Goal: Information Seeking & Learning: Learn about a topic

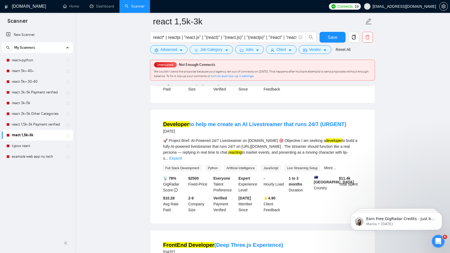
scroll to position [245, 0]
drag, startPoint x: 214, startPoint y: 186, endPoint x: 232, endPoint y: 190, distance: 18.5
click at [232, 190] on div "Everyone Talent Preference" at bounding box center [225, 185] width 25 height 18
copy div "Talent Preference"
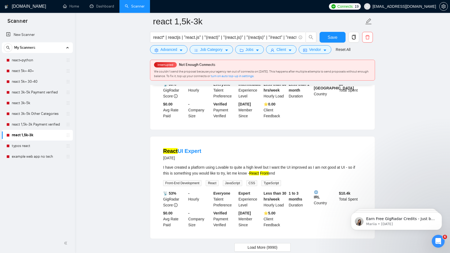
scroll to position [1011, 0]
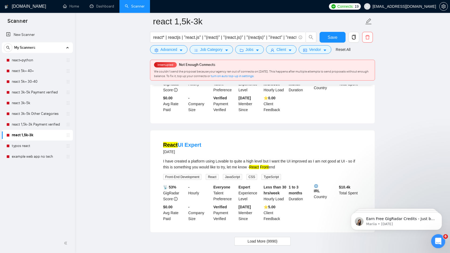
click at [436, 240] on icon "Open Intercom Messenger" at bounding box center [437, 240] width 9 height 9
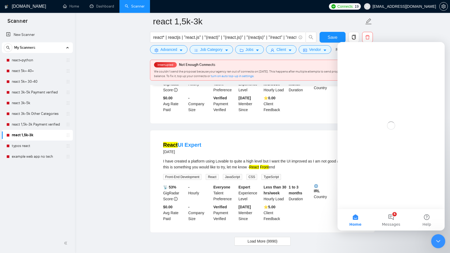
scroll to position [0, 0]
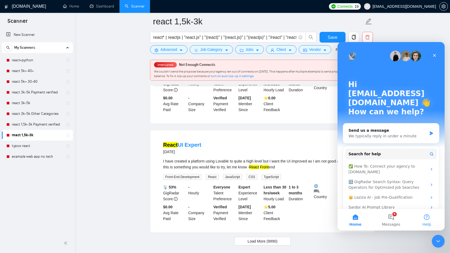
click at [428, 215] on button "Help" at bounding box center [427, 219] width 36 height 21
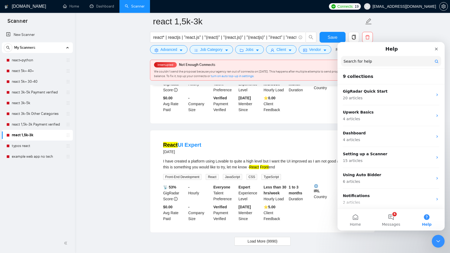
click at [373, 61] on input "Search for help" at bounding box center [391, 61] width 100 height 10
paste input "Talent Preference"
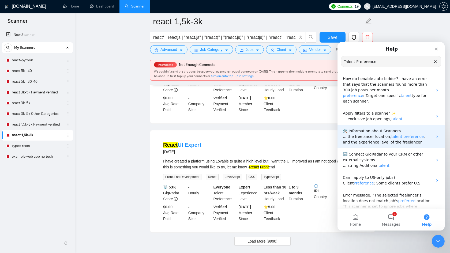
type input "Talent Preference"
click at [369, 138] on span "... the freelancer location," at bounding box center [367, 137] width 49 height 4
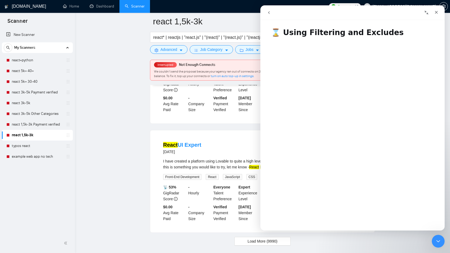
click at [267, 9] on button "go back" at bounding box center [269, 13] width 10 height 10
click at [271, 13] on icon "go back" at bounding box center [269, 12] width 4 height 4
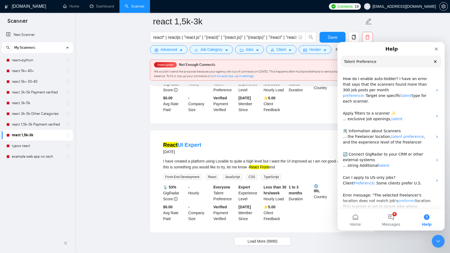
click at [428, 223] on span "Help" at bounding box center [427, 225] width 10 height 4
click at [399, 58] on input "Talent Preference" at bounding box center [391, 61] width 100 height 10
click at [398, 64] on input "Talent Preference" at bounding box center [391, 61] width 100 height 10
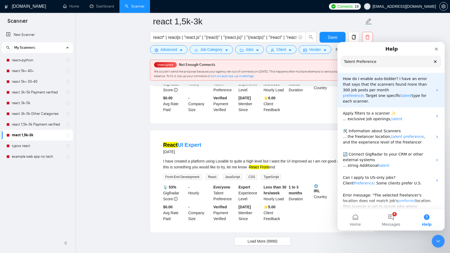
click at [376, 98] on span ": Target one specific" at bounding box center [382, 96] width 38 height 4
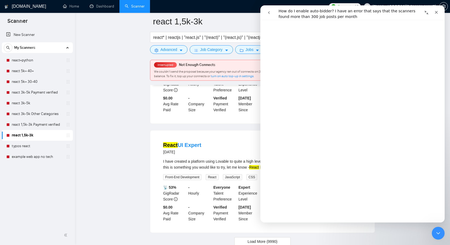
scroll to position [224, 0]
click at [438, 10] on div "Close" at bounding box center [437, 13] width 10 height 10
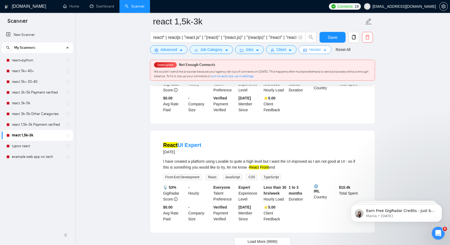
scroll to position [0, 0]
click at [327, 51] on icon "caret-down" at bounding box center [325, 51] width 4 height 4
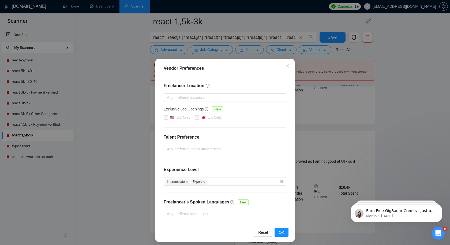
click at [221, 148] on div at bounding box center [222, 149] width 115 height 6
click at [168, 177] on input "Only Agencies" at bounding box center [169, 177] width 4 height 4
checkbox input "true"
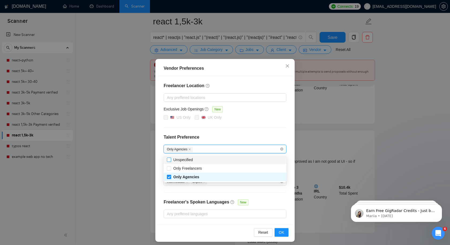
click at [170, 161] on input "Unspecified" at bounding box center [169, 160] width 4 height 4
checkbox input "true"
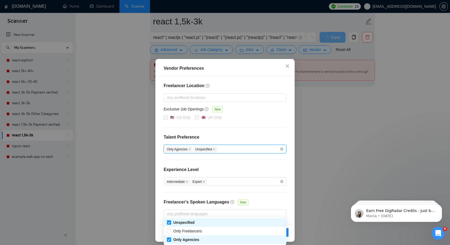
scroll to position [673, 0]
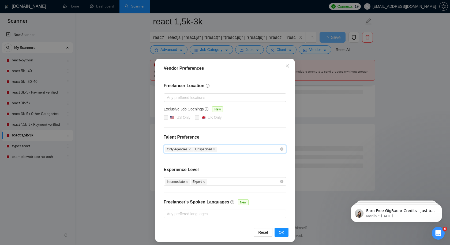
click at [259, 124] on div "Freelancer Location Any preffered locations Exclusive Job Openings New US Only …" at bounding box center [225, 150] width 136 height 148
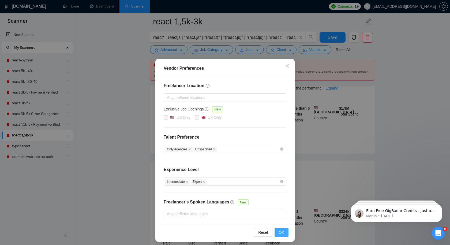
click at [282, 232] on span "OK" at bounding box center [281, 232] width 5 height 6
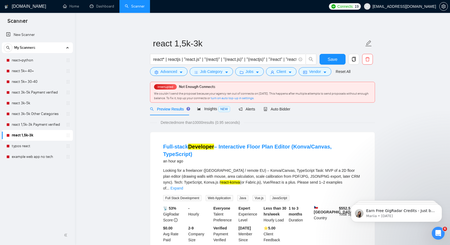
scroll to position [0, 0]
click at [210, 109] on span "Insights NEW" at bounding box center [213, 109] width 33 height 4
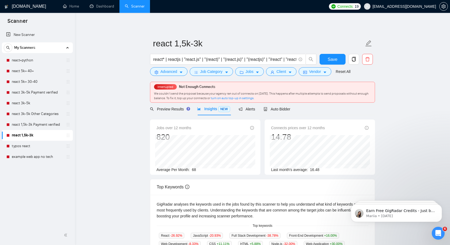
scroll to position [8, 0]
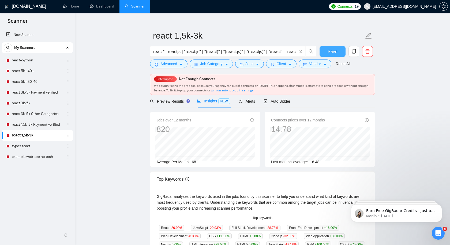
click at [333, 52] on span "Save" at bounding box center [333, 51] width 10 height 7
click at [51, 122] on link "react 1,5k-3k Payment verified" at bounding box center [37, 124] width 51 height 11
click at [48, 124] on link "react 1,5k-3k Payment verified" at bounding box center [37, 124] width 51 height 11
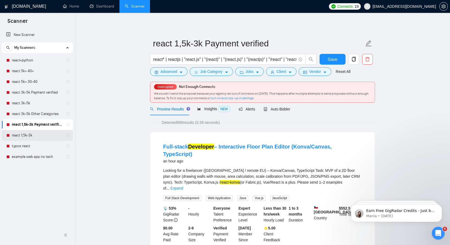
click at [32, 136] on link "react 1,5k-3k" at bounding box center [37, 135] width 51 height 11
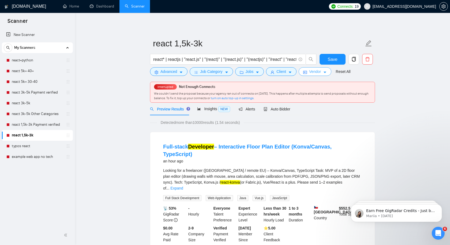
click at [325, 72] on button "Vendor" at bounding box center [315, 71] width 33 height 9
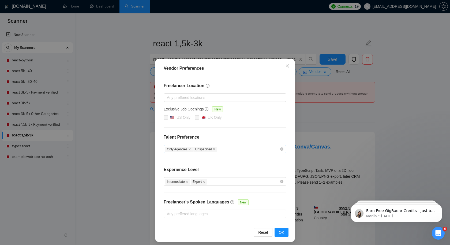
click at [215, 149] on icon "close" at bounding box center [214, 149] width 2 height 2
click at [191, 150] on icon "close" at bounding box center [190, 149] width 2 height 2
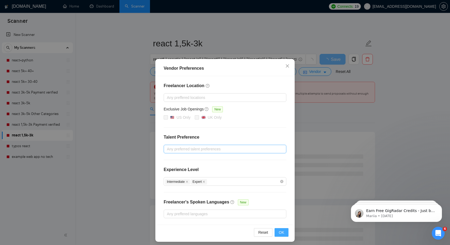
click at [281, 232] on span "OK" at bounding box center [281, 232] width 5 height 6
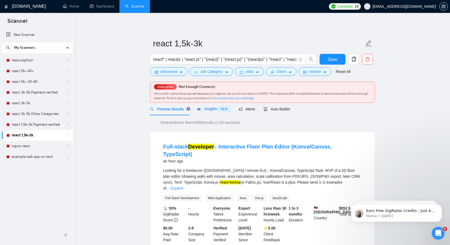
click at [212, 107] on span "Insights NEW" at bounding box center [213, 109] width 33 height 4
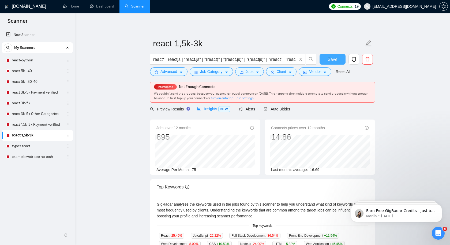
click at [339, 58] on button "Save" at bounding box center [333, 59] width 26 height 11
click at [414, 85] on main "react 1,5k-3k react* | reactjs | "react.js" | "(react)" | "(react.js)" | "(reac…" at bounding box center [263, 213] width 358 height 384
click at [116, 159] on main "react 1,5k-3k react* | reactjs | "react.js" | "(react)" | "(react.js)" | "(reac…" at bounding box center [263, 213] width 358 height 384
